Goal: Information Seeking & Learning: Learn about a topic

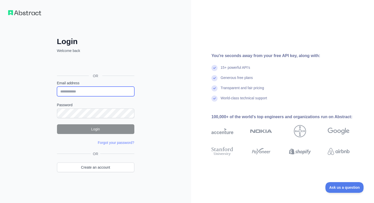
click at [87, 92] on input "Email address" at bounding box center [95, 92] width 77 height 10
type input "**********"
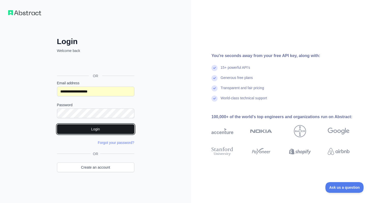
click at [90, 127] on button "Login" at bounding box center [95, 129] width 77 height 10
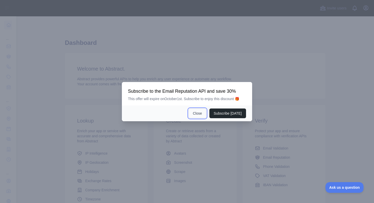
click at [195, 115] on button "Close" at bounding box center [198, 113] width 18 height 10
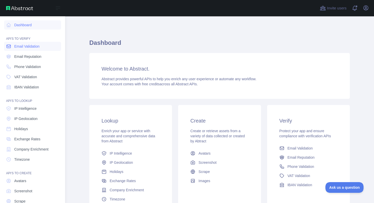
click at [31, 45] on span "Email Validation" at bounding box center [26, 46] width 25 height 5
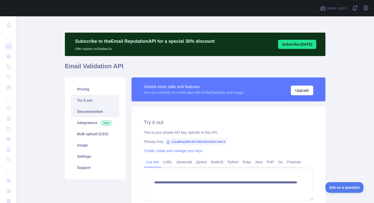
click at [90, 111] on link "Documentation" at bounding box center [95, 111] width 48 height 11
click at [88, 123] on link "Integrations New" at bounding box center [95, 122] width 48 height 11
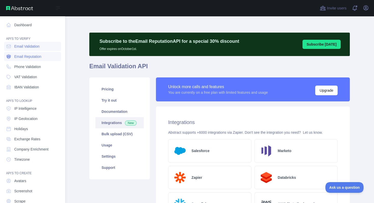
click at [33, 59] on span "Email Reputation" at bounding box center [27, 56] width 27 height 5
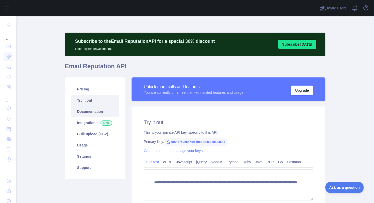
click at [95, 113] on link "Documentation" at bounding box center [95, 111] width 48 height 11
click at [94, 143] on link "Usage" at bounding box center [95, 145] width 48 height 11
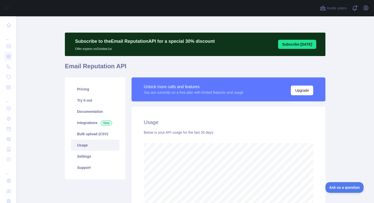
scroll to position [187, 354]
click at [93, 157] on link "Settings" at bounding box center [95, 156] width 48 height 11
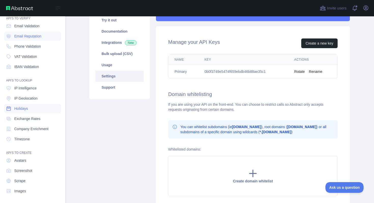
scroll to position [21, 0]
click at [32, 167] on span "Screenshot" at bounding box center [23, 169] width 18 height 5
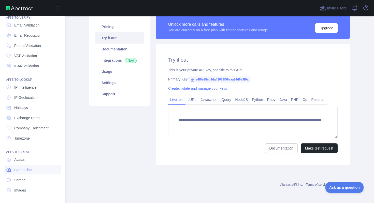
scroll to position [62, 0]
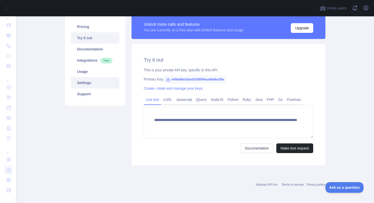
click at [88, 85] on link "Settings" at bounding box center [95, 82] width 48 height 11
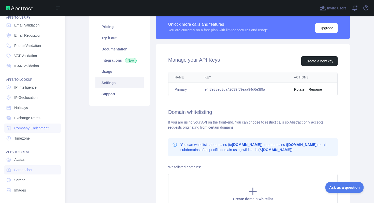
click at [35, 128] on span "Company Enrichment" at bounding box center [31, 128] width 34 height 5
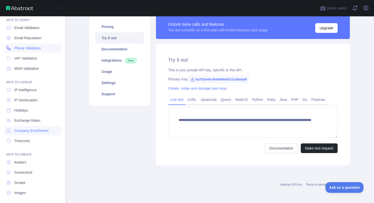
scroll to position [21, 0]
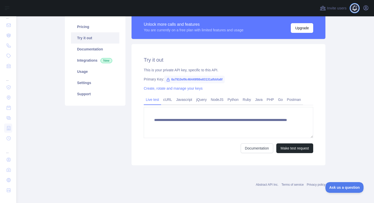
click at [356, 9] on span at bounding box center [357, 8] width 10 height 16
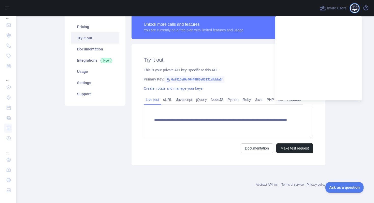
click at [356, 9] on span at bounding box center [357, 8] width 10 height 16
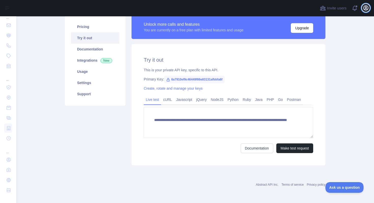
click at [366, 8] on icon "button" at bounding box center [366, 8] width 5 height 5
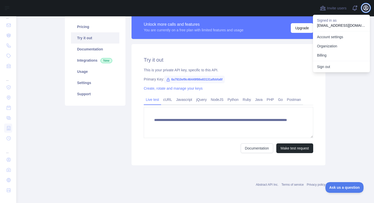
click at [366, 8] on icon "button" at bounding box center [366, 8] width 5 height 5
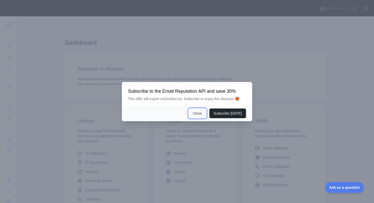
click at [195, 113] on button "Close" at bounding box center [198, 113] width 18 height 10
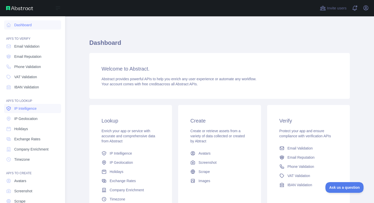
click at [22, 110] on span "IP Intelligence" at bounding box center [25, 108] width 22 height 5
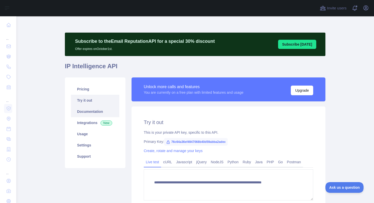
click at [88, 114] on link "Documentation" at bounding box center [95, 111] width 48 height 11
type textarea "**********"
